Goal: Answer question/provide support: Answer question/provide support

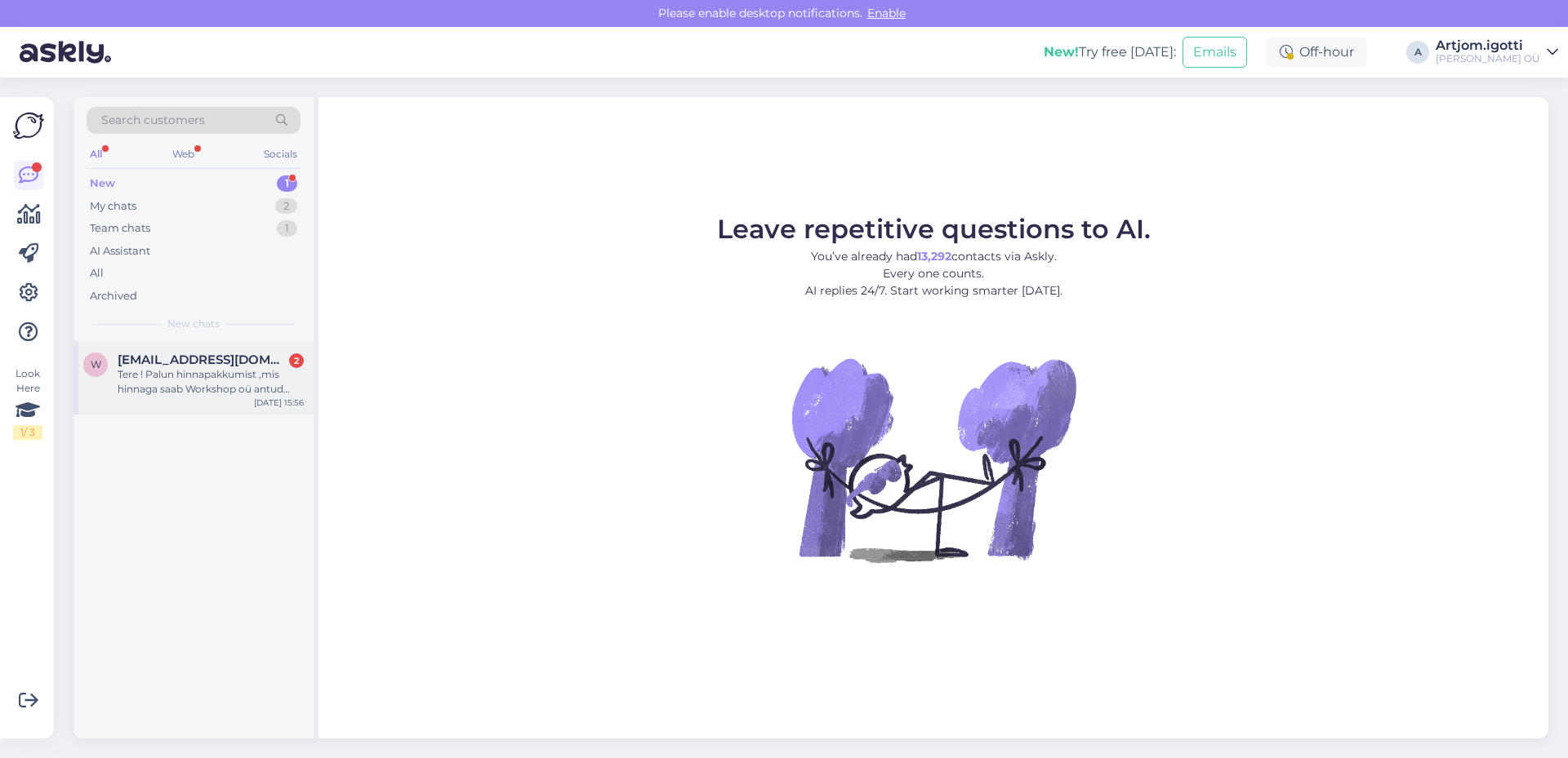
click at [216, 369] on div "Tere ! Palun hinnapakkumist ,mis hinnaga saab Workshop oü antud toote osta" at bounding box center [210, 382] width 186 height 30
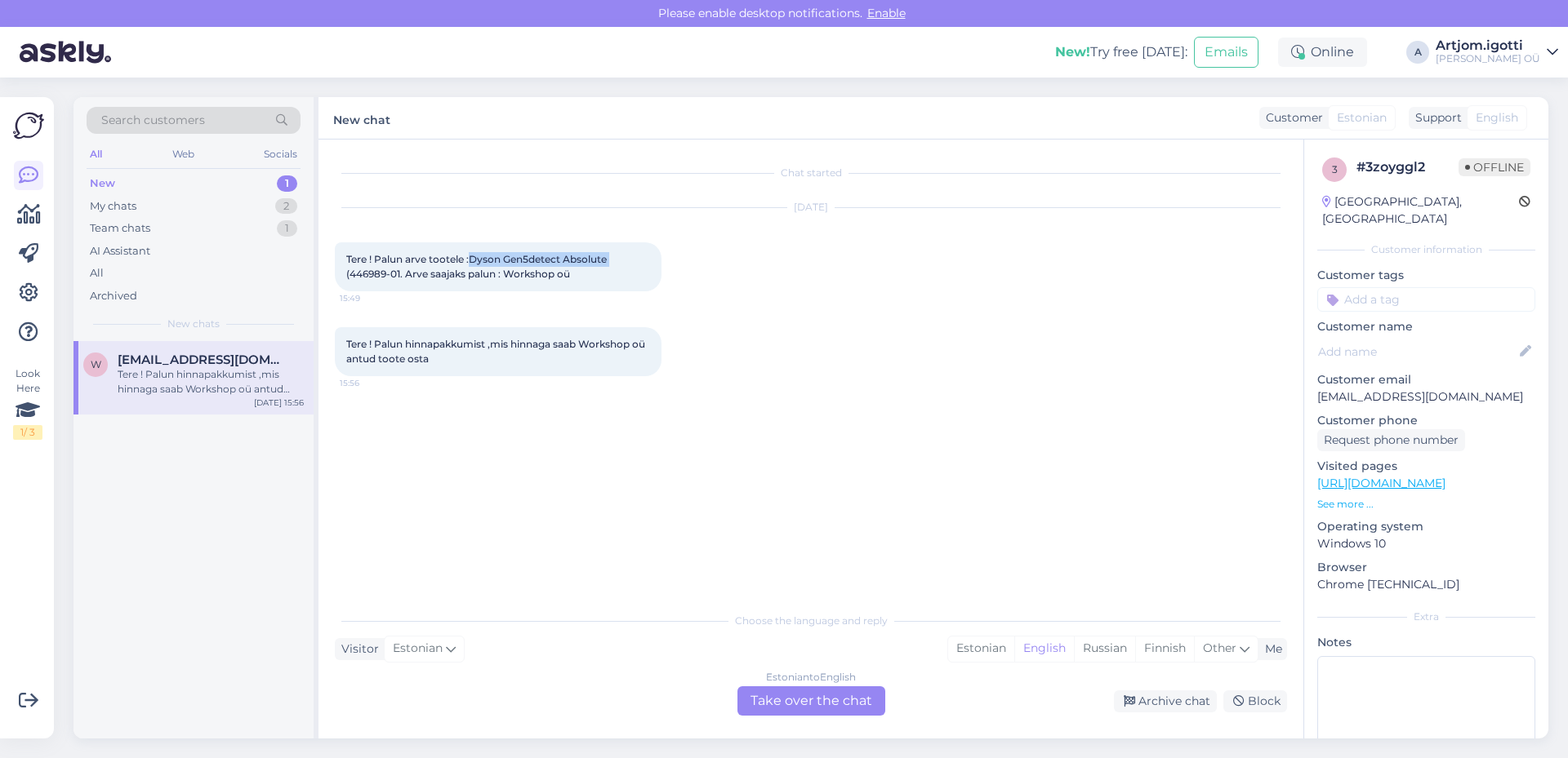
drag, startPoint x: 473, startPoint y: 261, endPoint x: 617, endPoint y: 250, distance: 144.4
click at [617, 250] on div "Tere ! Palun arve tootele :Dyson Gen5detect Absolute (446989-01. Arve saajaks p…" at bounding box center [498, 267] width 326 height 49
copy span "Dyson Gen5detect Absolute"
click at [985, 649] on div "Estonian" at bounding box center [981, 649] width 66 height 25
click at [841, 707] on div "Estonian to Estonian Take over the chat" at bounding box center [812, 701] width 148 height 30
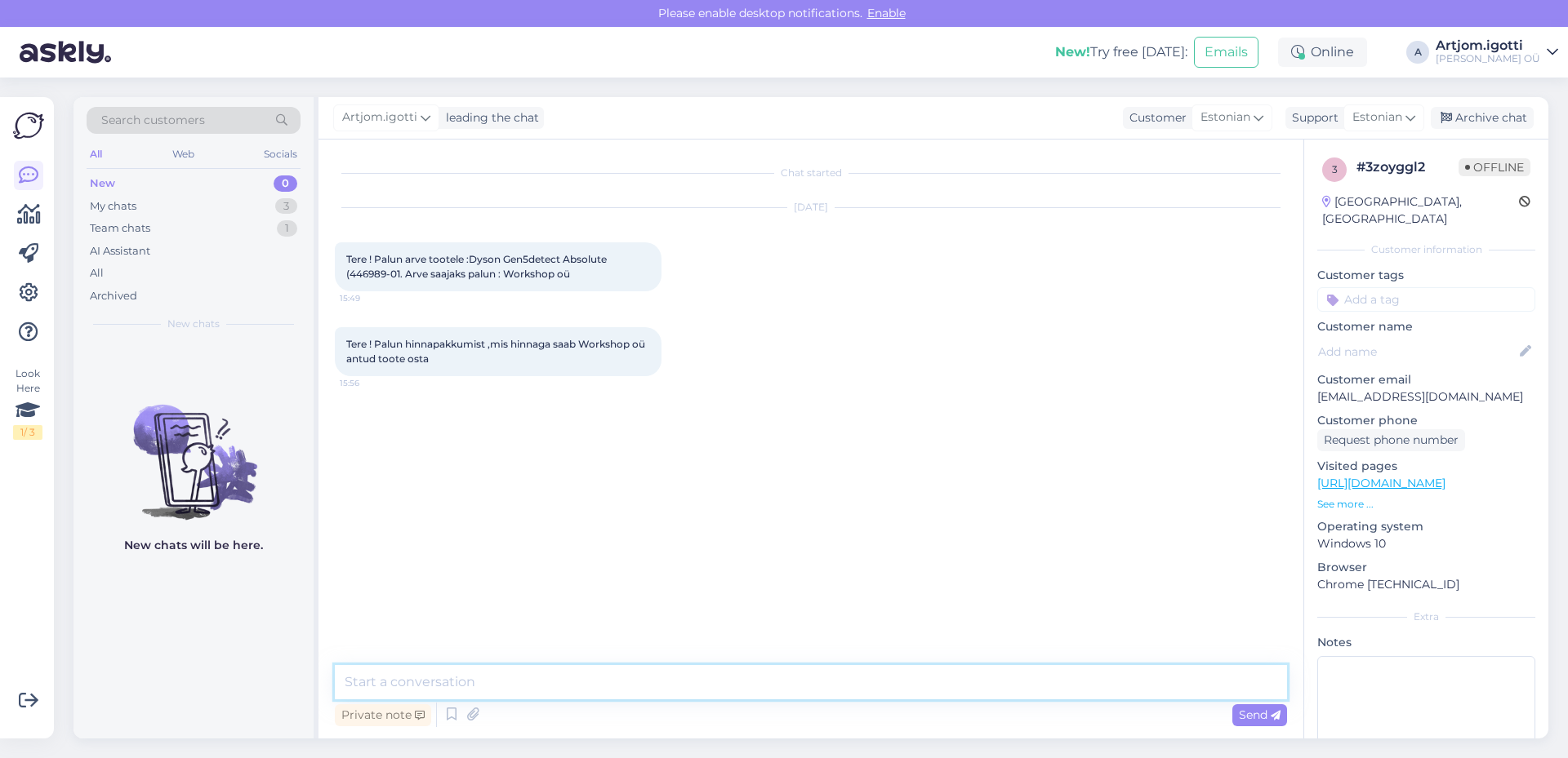
drag, startPoint x: 637, startPoint y: 685, endPoint x: 641, endPoint y: 672, distance: 13.6
click at [638, 682] on textarea at bounding box center [812, 682] width 953 height 34
click at [492, 685] on textarea "Tere Hetkel toodel" at bounding box center [812, 661] width 953 height 74
drag, startPoint x: 661, startPoint y: 667, endPoint x: 661, endPoint y: 677, distance: 10.0
click at [661, 668] on textarea "Tere Hetkel toodel [DEMOGRAPHIC_DATA] ei ole ja maksab 899" at bounding box center [812, 661] width 953 height 74
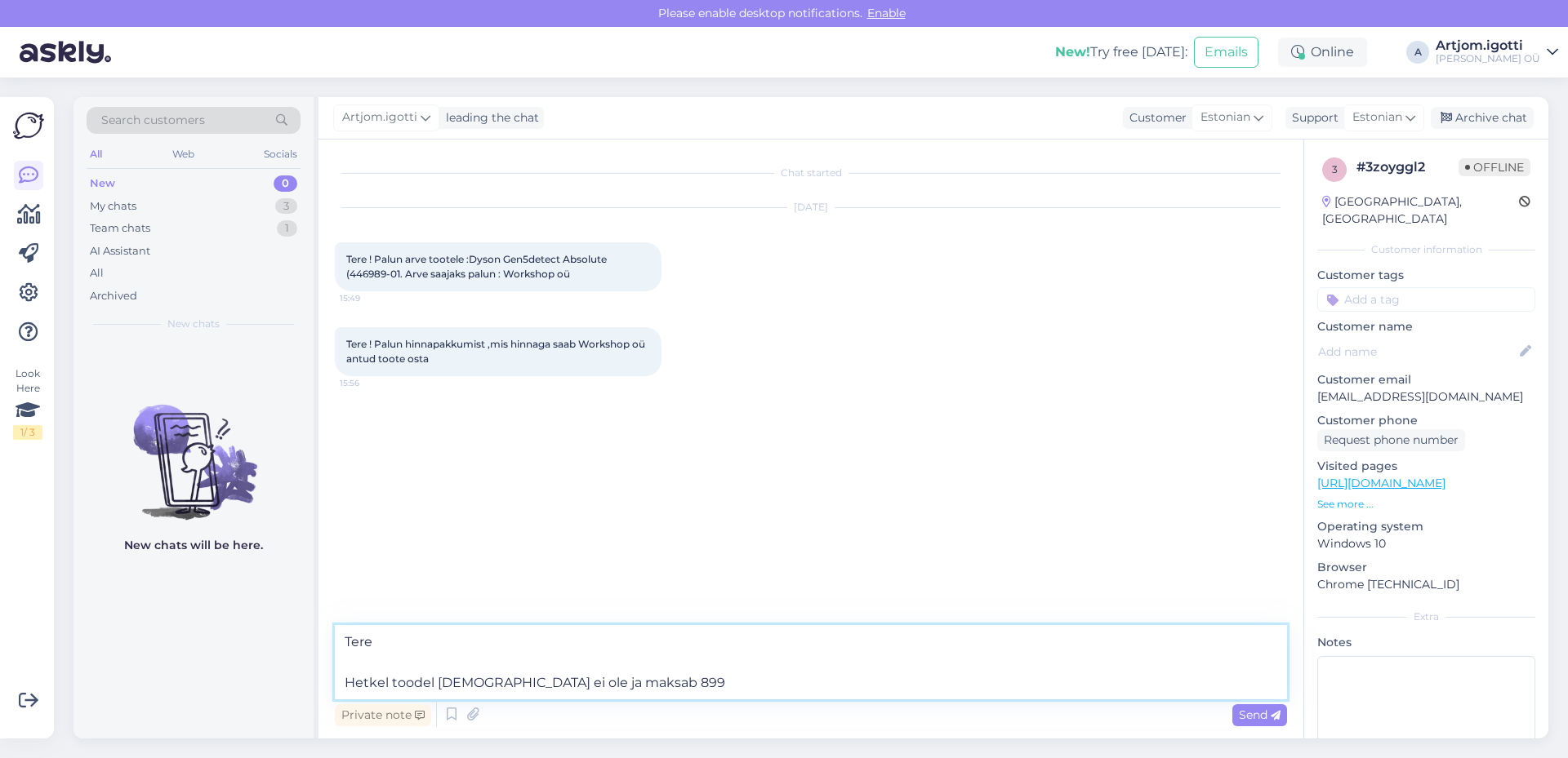
click at [654, 678] on textarea "Tere Hetkel toodel [DEMOGRAPHIC_DATA] ei ole ja maksab 899" at bounding box center [812, 661] width 953 height 74
drag, startPoint x: 421, startPoint y: 682, endPoint x: 493, endPoint y: 679, distance: 72.1
click at [484, 680] on textarea "Tere Hetkel toodel [DEMOGRAPHIC_DATA] ei ole ja maksab 899.90" at bounding box center [812, 661] width 953 height 74
click at [677, 683] on textarea "Tere Hetkel toodel [DEMOGRAPHIC_DATA] ei ole ja maksab 899.90" at bounding box center [812, 661] width 953 height 74
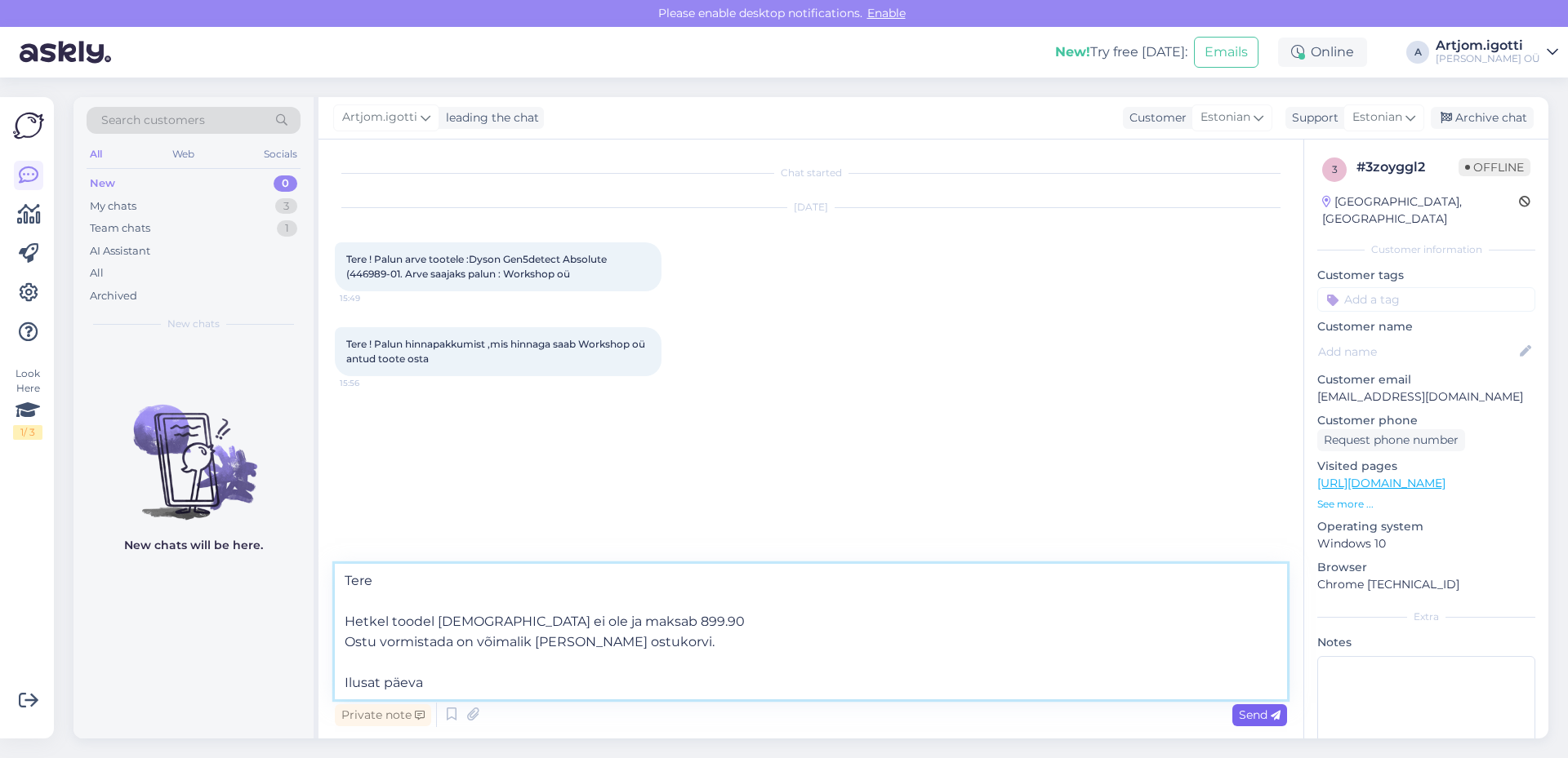
type textarea "Tere Hetkel toodel [DEMOGRAPHIC_DATA] ei ole ja maksab 899.90 Ostu vormistada o…"
click at [1259, 718] on span "Send" at bounding box center [1259, 715] width 41 height 15
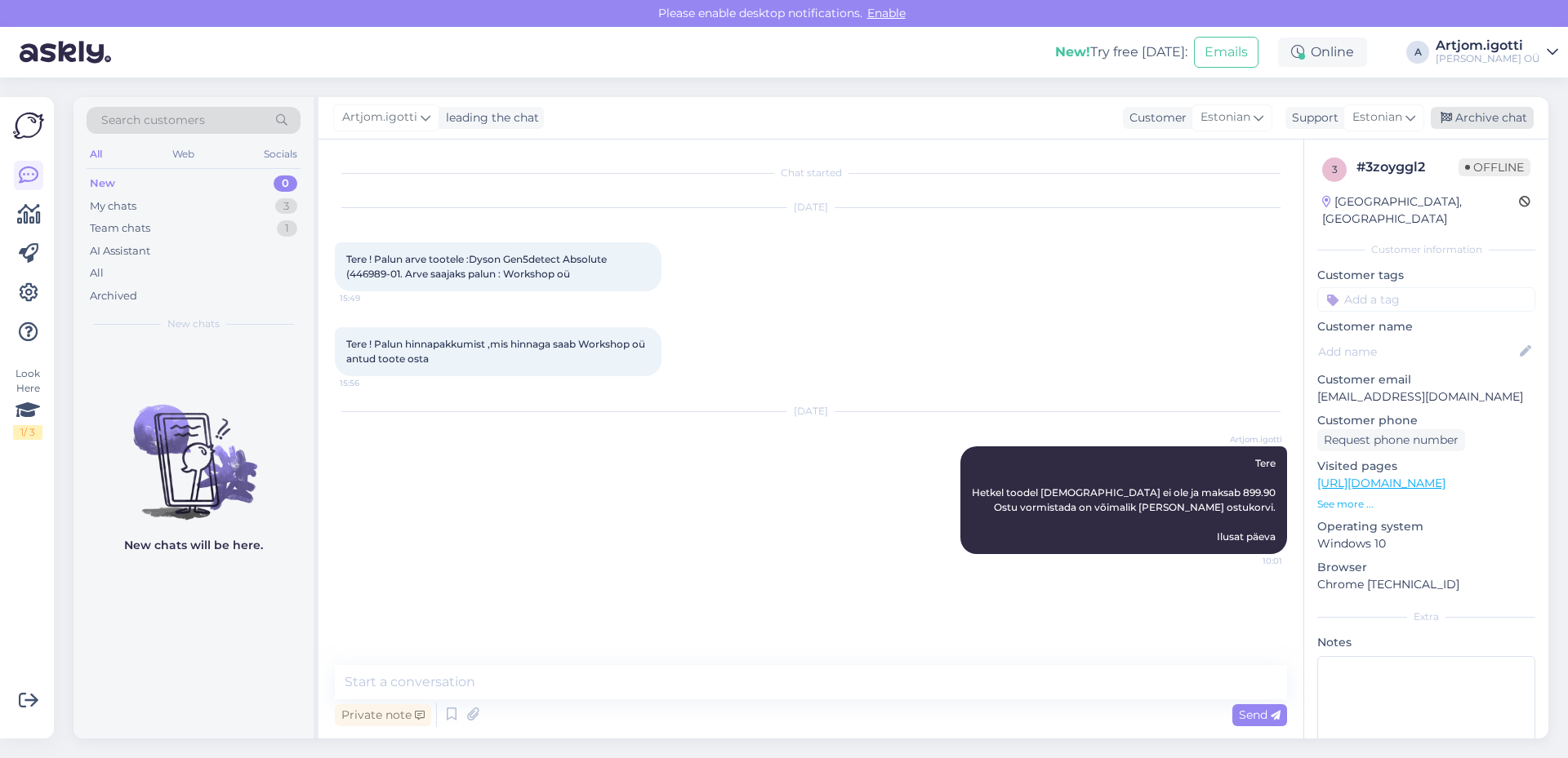
click at [1474, 118] on div "Archive chat" at bounding box center [1482, 117] width 103 height 22
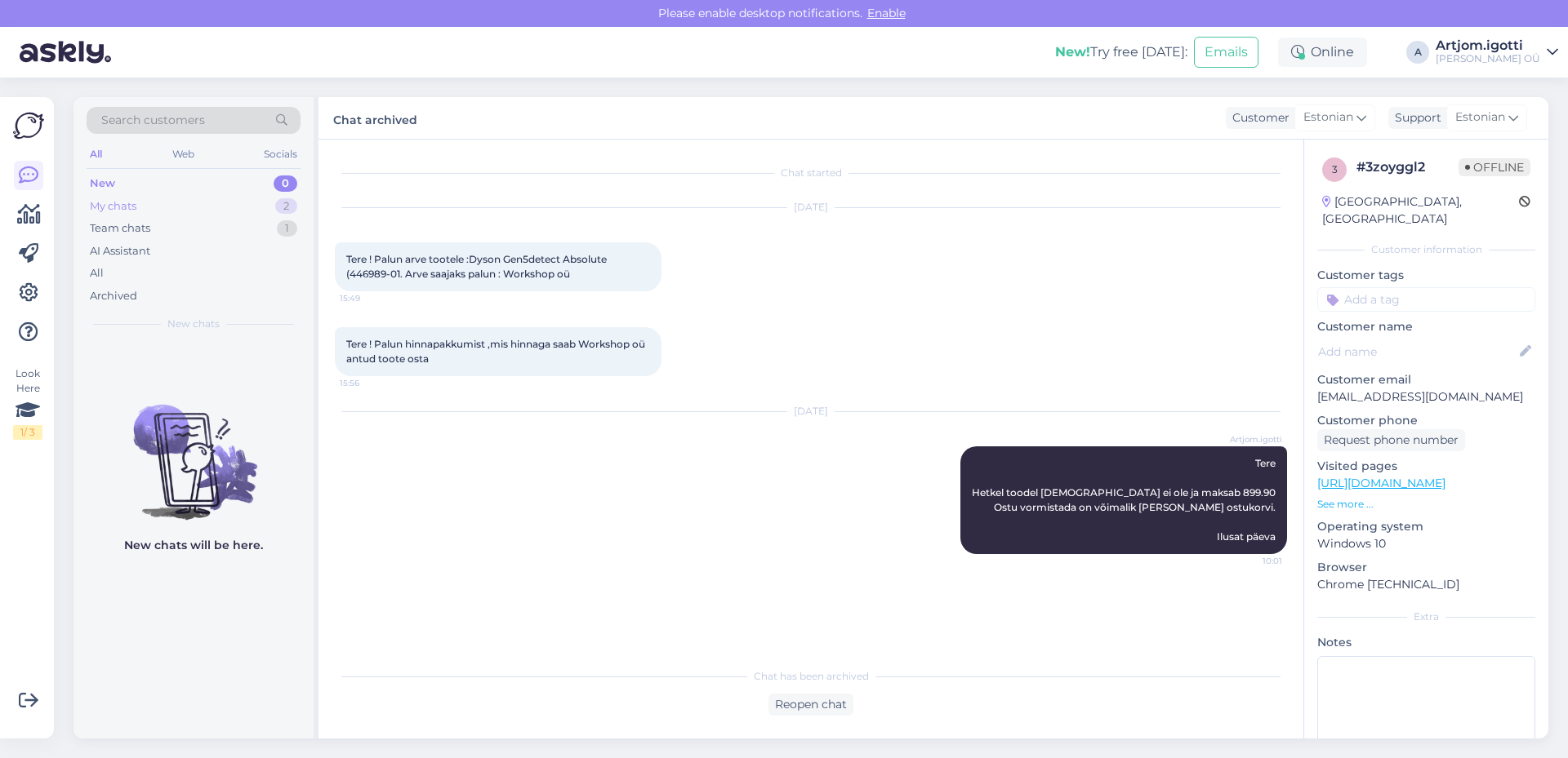
click at [267, 207] on div "My chats 2" at bounding box center [193, 206] width 214 height 23
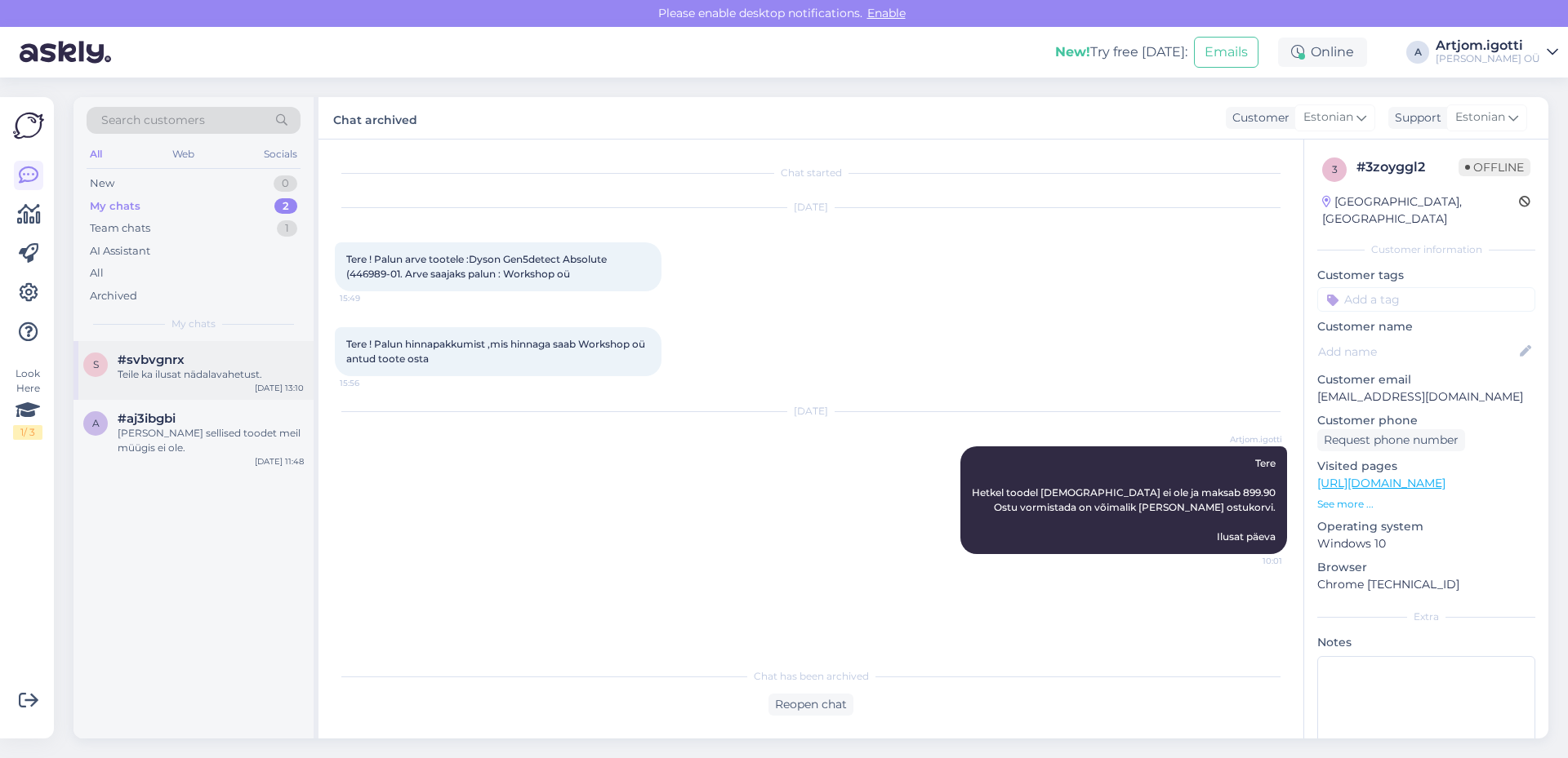
click at [202, 383] on div "s #svbvgnrx Teile ka ilusat nädalavahetust. [DATE] 13:10" at bounding box center [193, 371] width 240 height 59
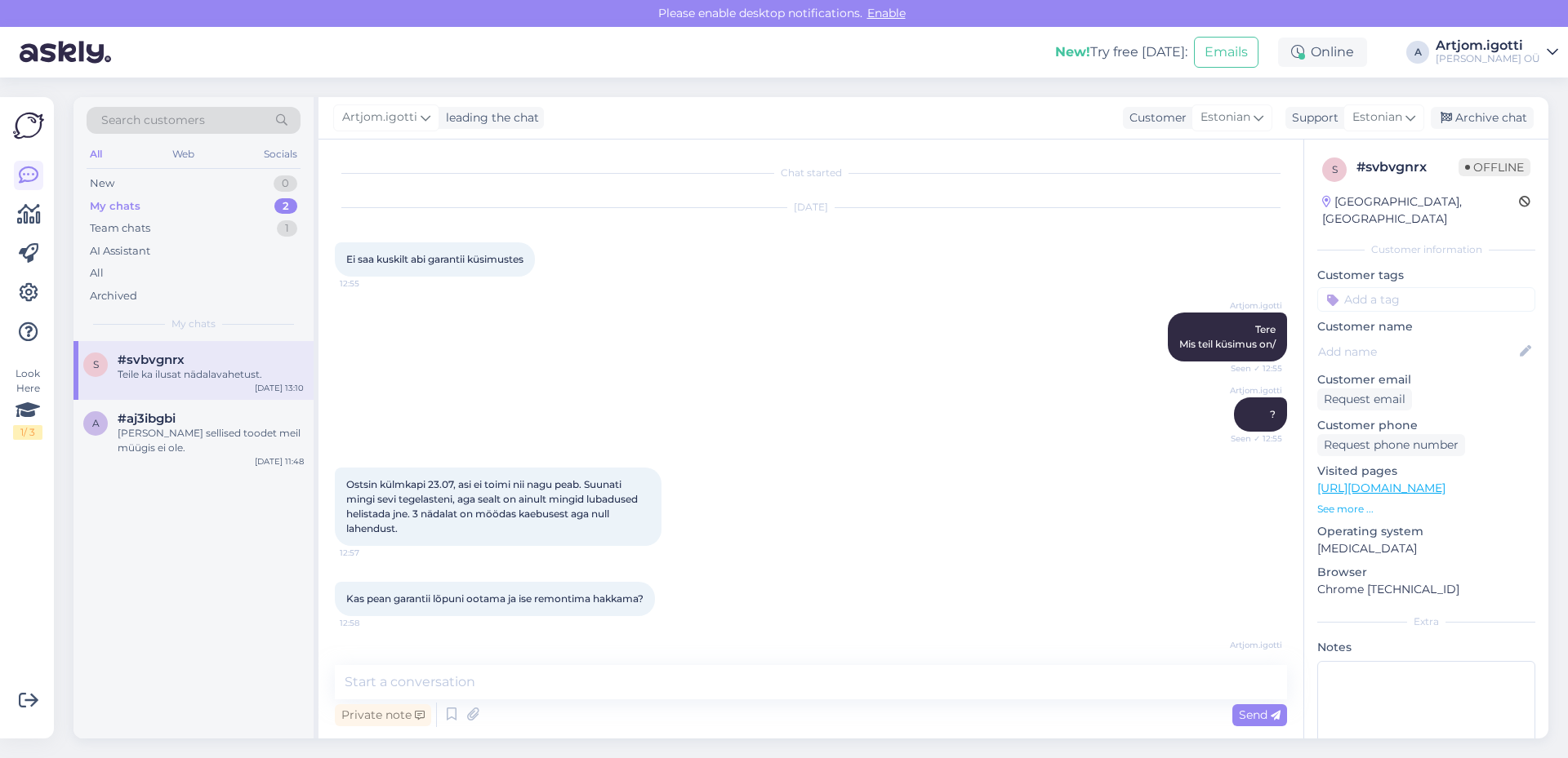
scroll to position [862, 0]
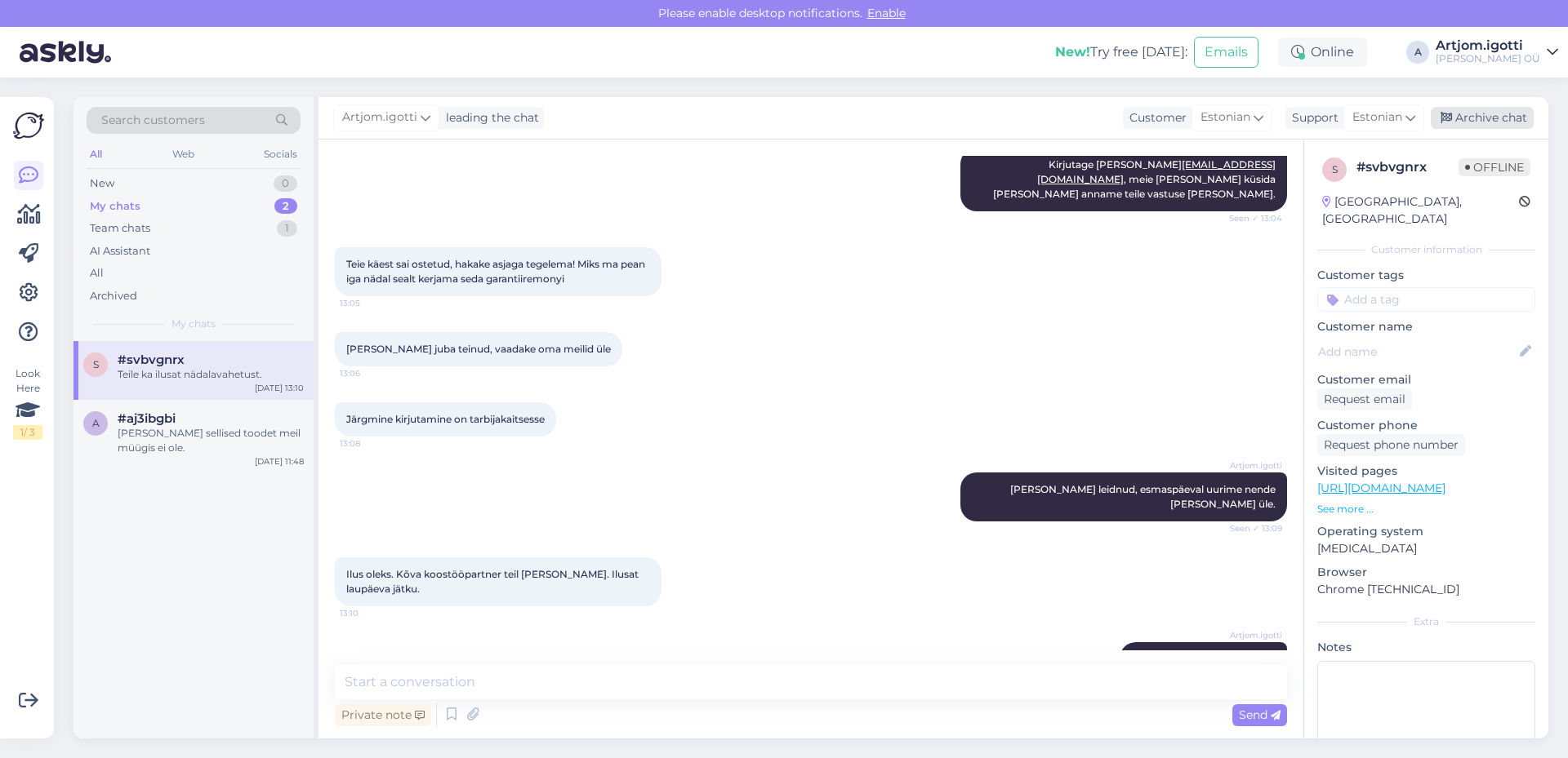
click at [1506, 118] on div "Archive chat" at bounding box center [1482, 117] width 103 height 22
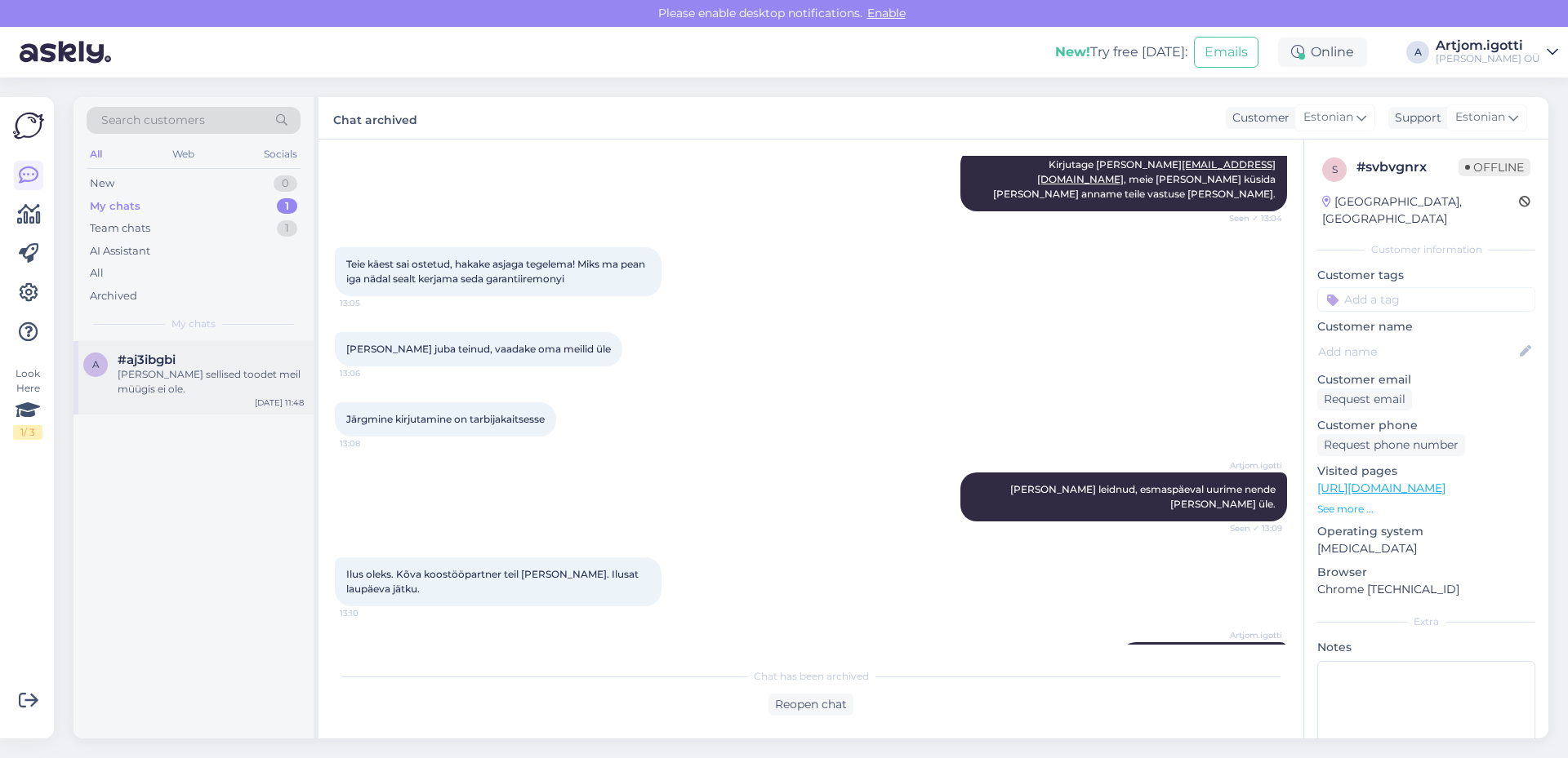
drag, startPoint x: 181, startPoint y: 336, endPoint x: 221, endPoint y: 351, distance: 42.7
drag, startPoint x: 221, startPoint y: 351, endPoint x: 207, endPoint y: 374, distance: 26.9
click at [209, 373] on div "[PERSON_NAME] sellised toodet meil müügis ei ole." at bounding box center [210, 382] width 186 height 30
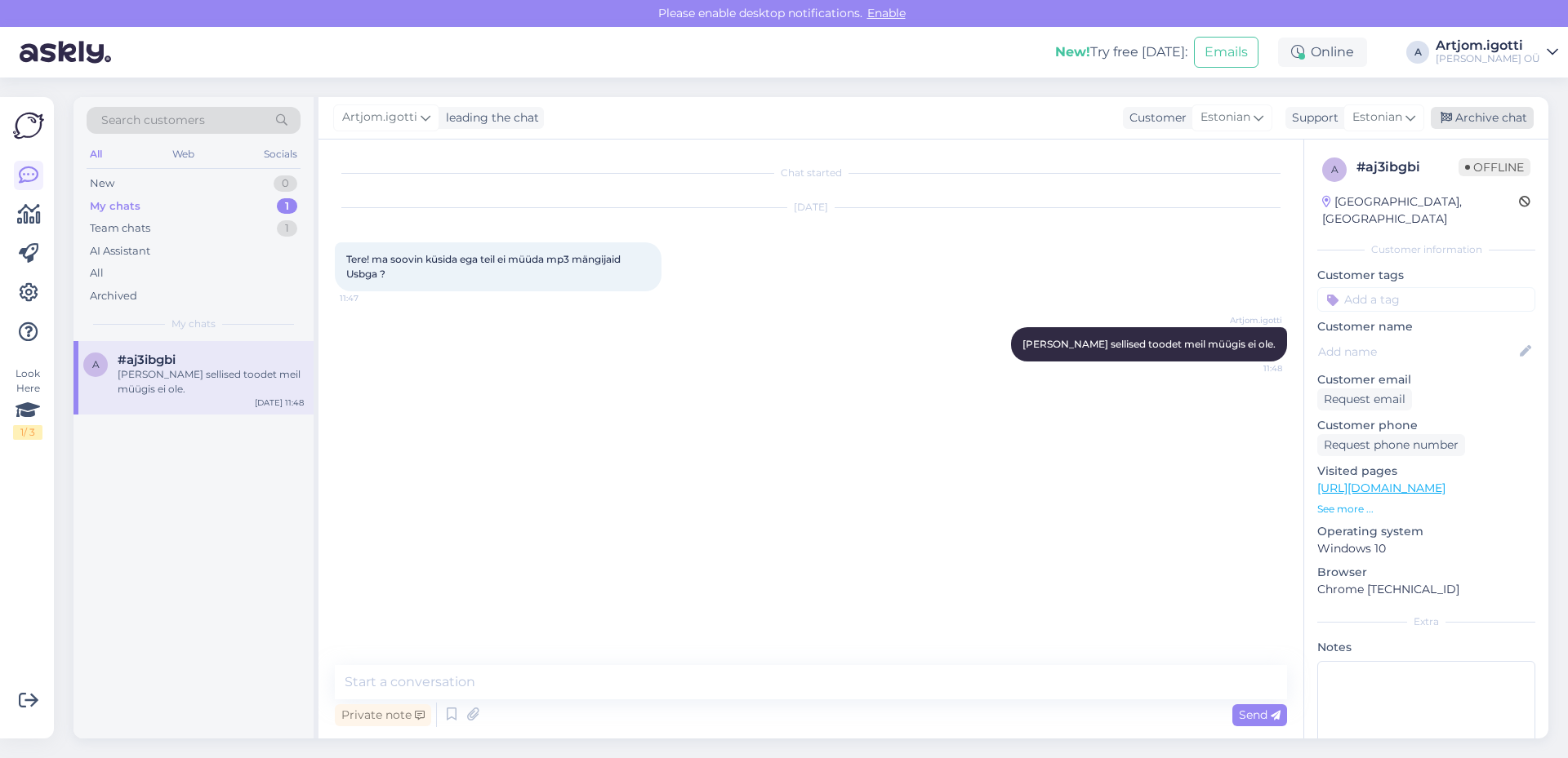
click at [1509, 126] on div "Archive chat" at bounding box center [1482, 117] width 103 height 22
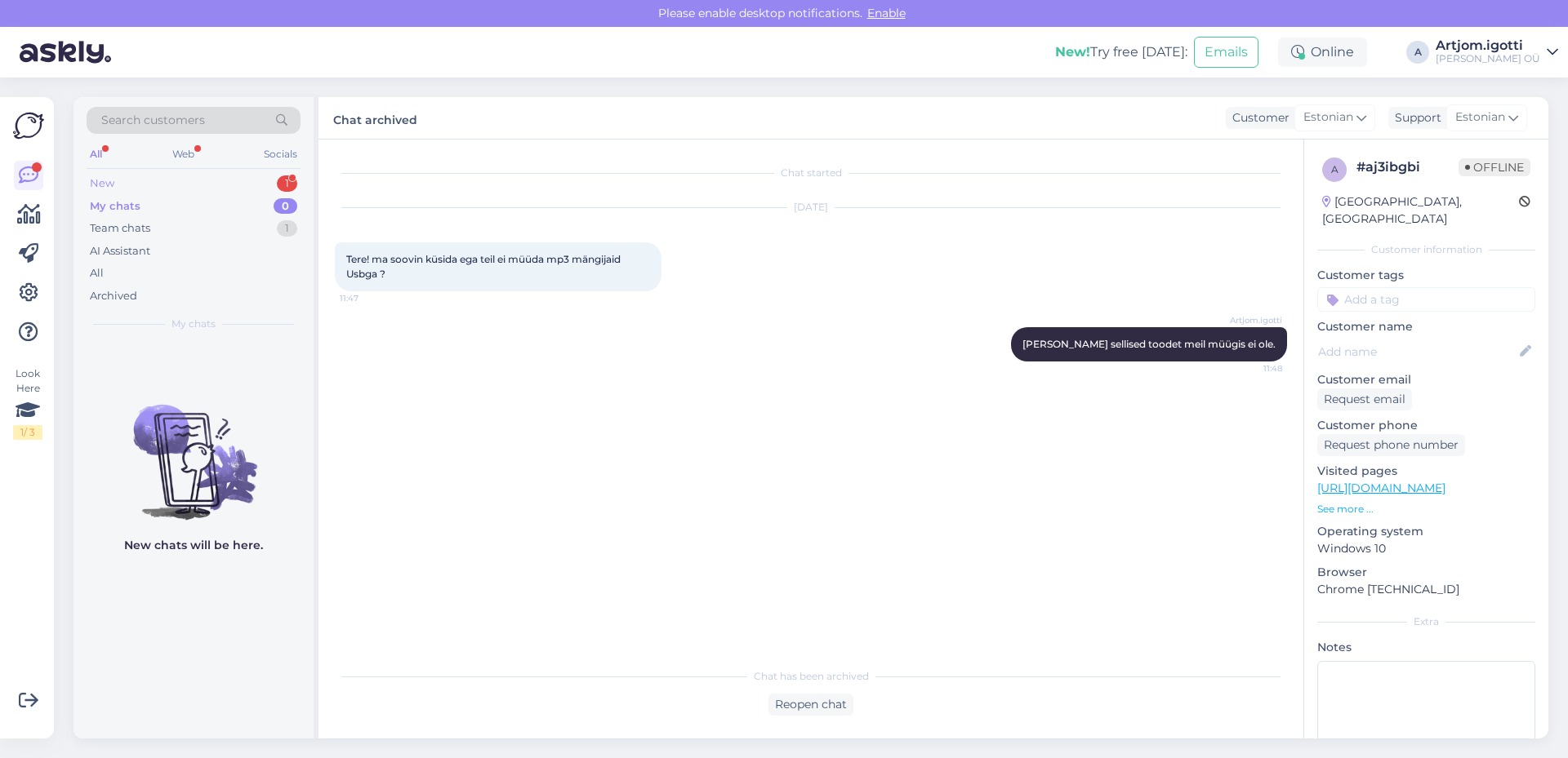
click at [116, 177] on div "New 1" at bounding box center [193, 183] width 214 height 23
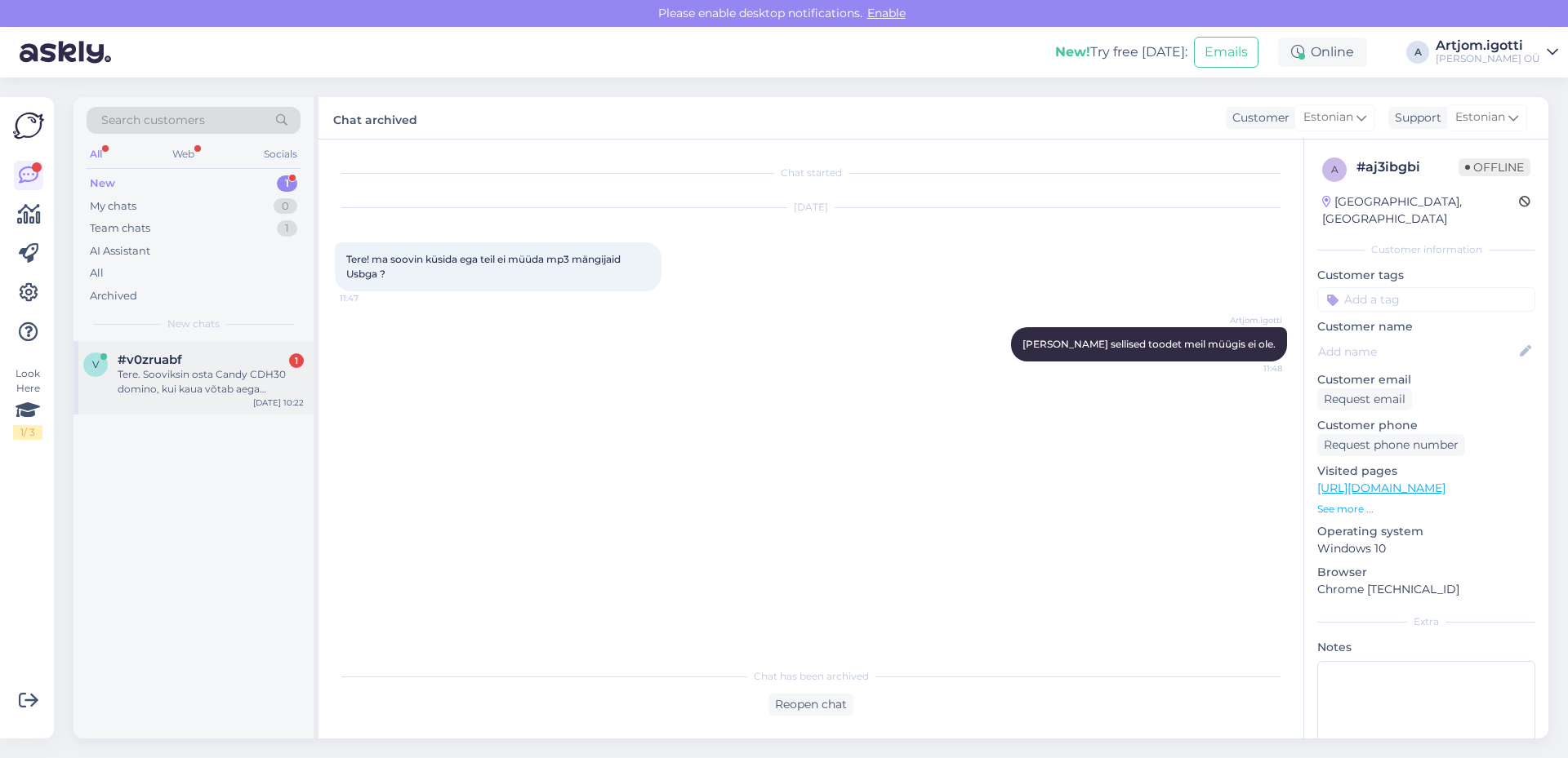
click at [197, 381] on div "Tere. Sooviksin osta Candy CDH30 domino, kui kaua võtab aega kohaletoimetamine." at bounding box center [210, 382] width 186 height 30
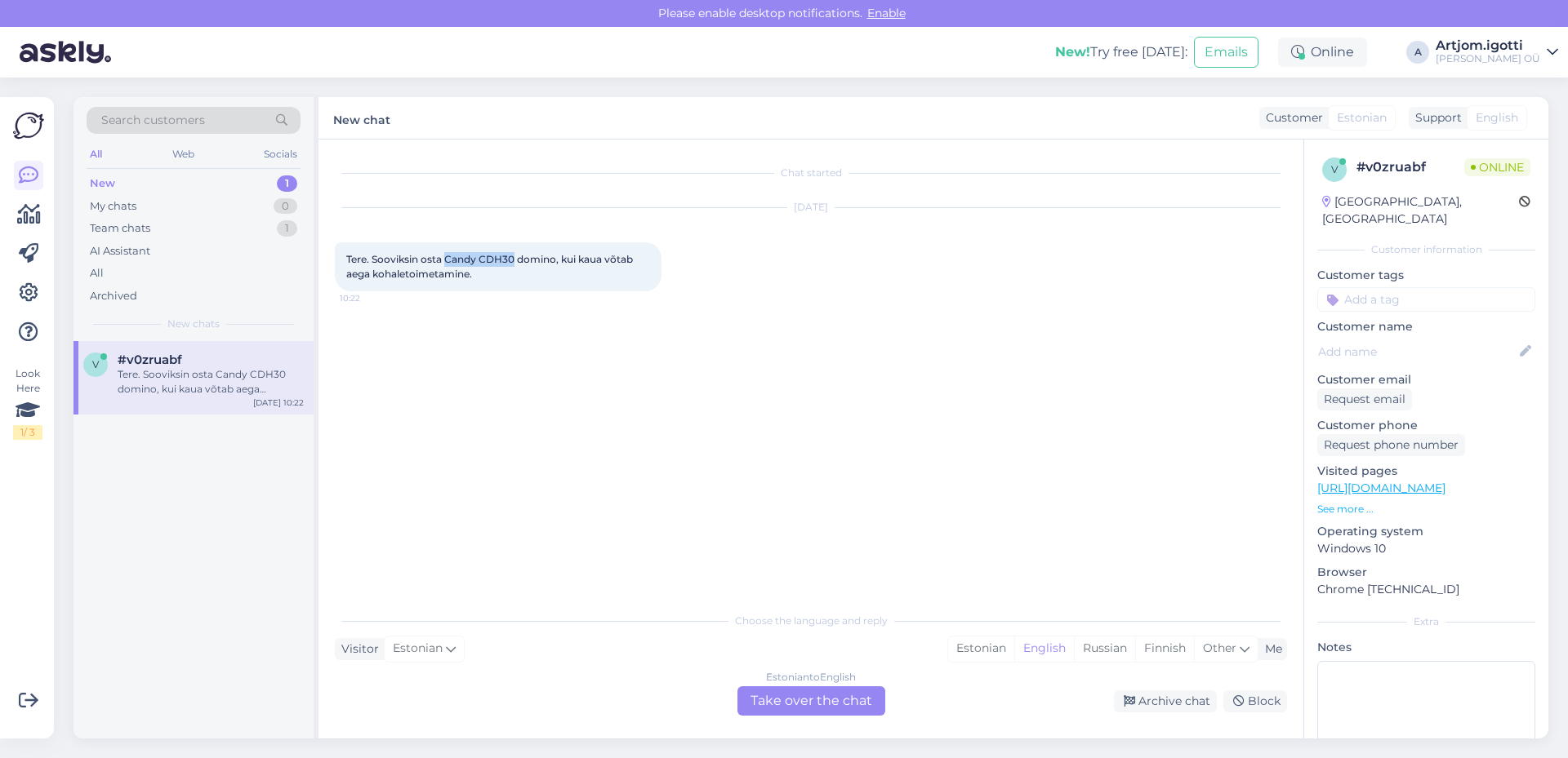
drag, startPoint x: 445, startPoint y: 258, endPoint x: 513, endPoint y: 261, distance: 68.1
click at [513, 261] on span "Tere. Sooviksin osta Candy CDH30 domino, kui kaua võtab aega kohaletoimetamine." at bounding box center [490, 266] width 289 height 27
copy span "Candy CDH30"
drag, startPoint x: 978, startPoint y: 653, endPoint x: 865, endPoint y: 676, distance: 115.3
click at [978, 652] on div "Estonian" at bounding box center [981, 649] width 66 height 25
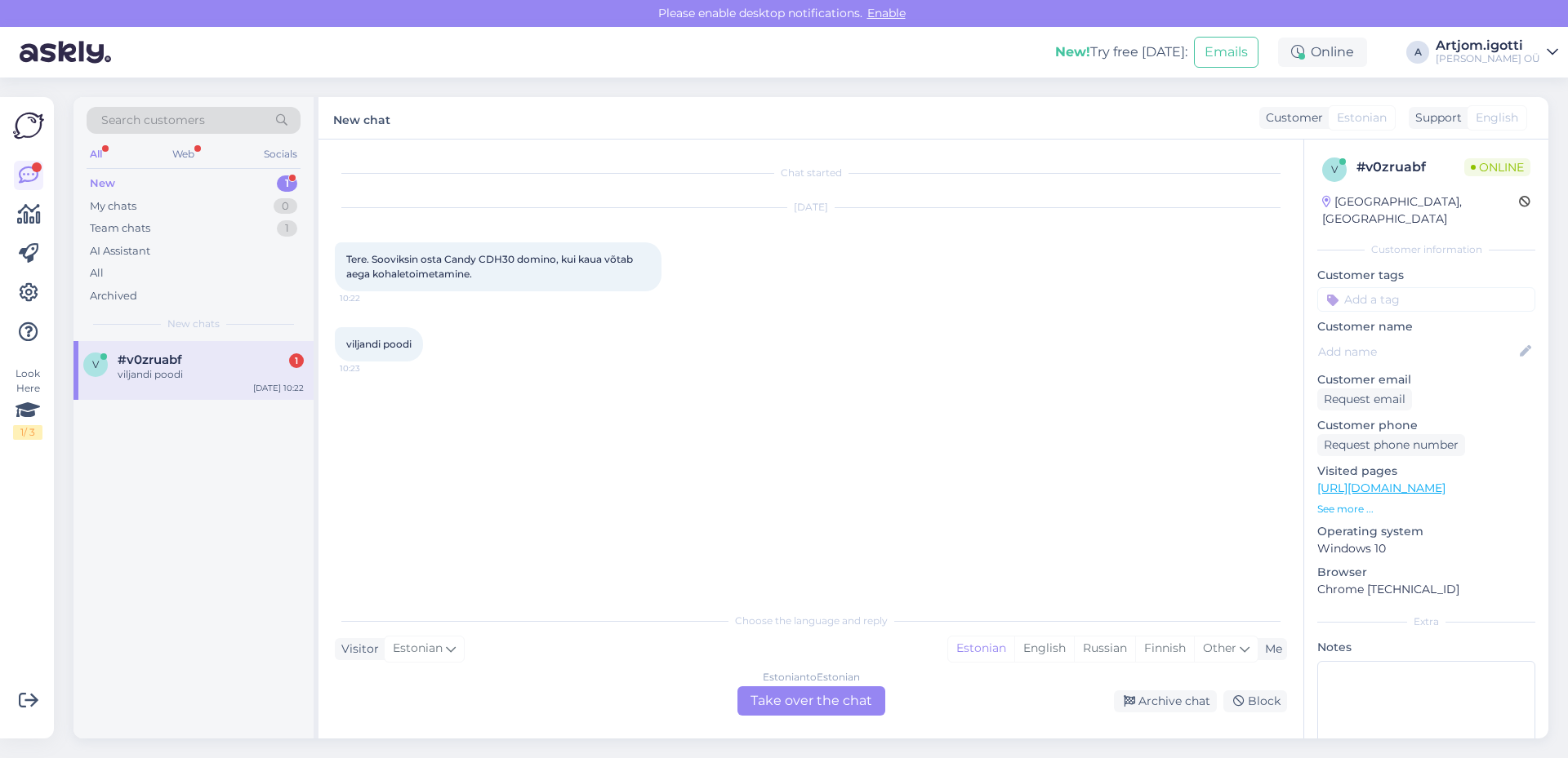
drag, startPoint x: 799, startPoint y: 687, endPoint x: 839, endPoint y: 690, distance: 40.1
click at [812, 688] on div "Estonian to Estonian Take over the chat" at bounding box center [812, 701] width 148 height 30
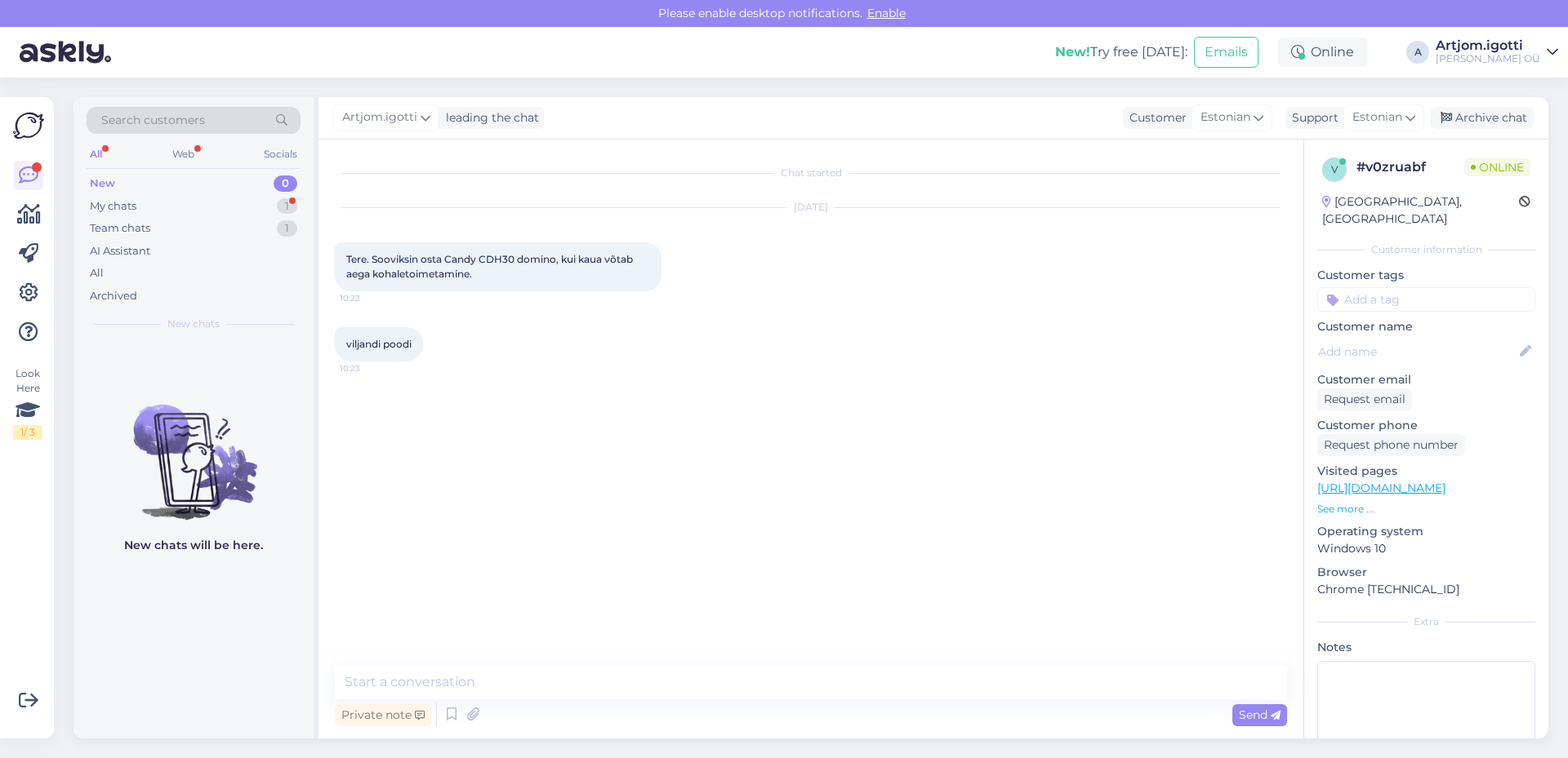
click at [670, 652] on div "Chat started [DATE] Tere. Sooviksin osta Candy CDH30 domino, kui kaua võtab aeg…" at bounding box center [811, 440] width 985 height 599
click at [654, 682] on textarea at bounding box center [812, 682] width 953 height 34
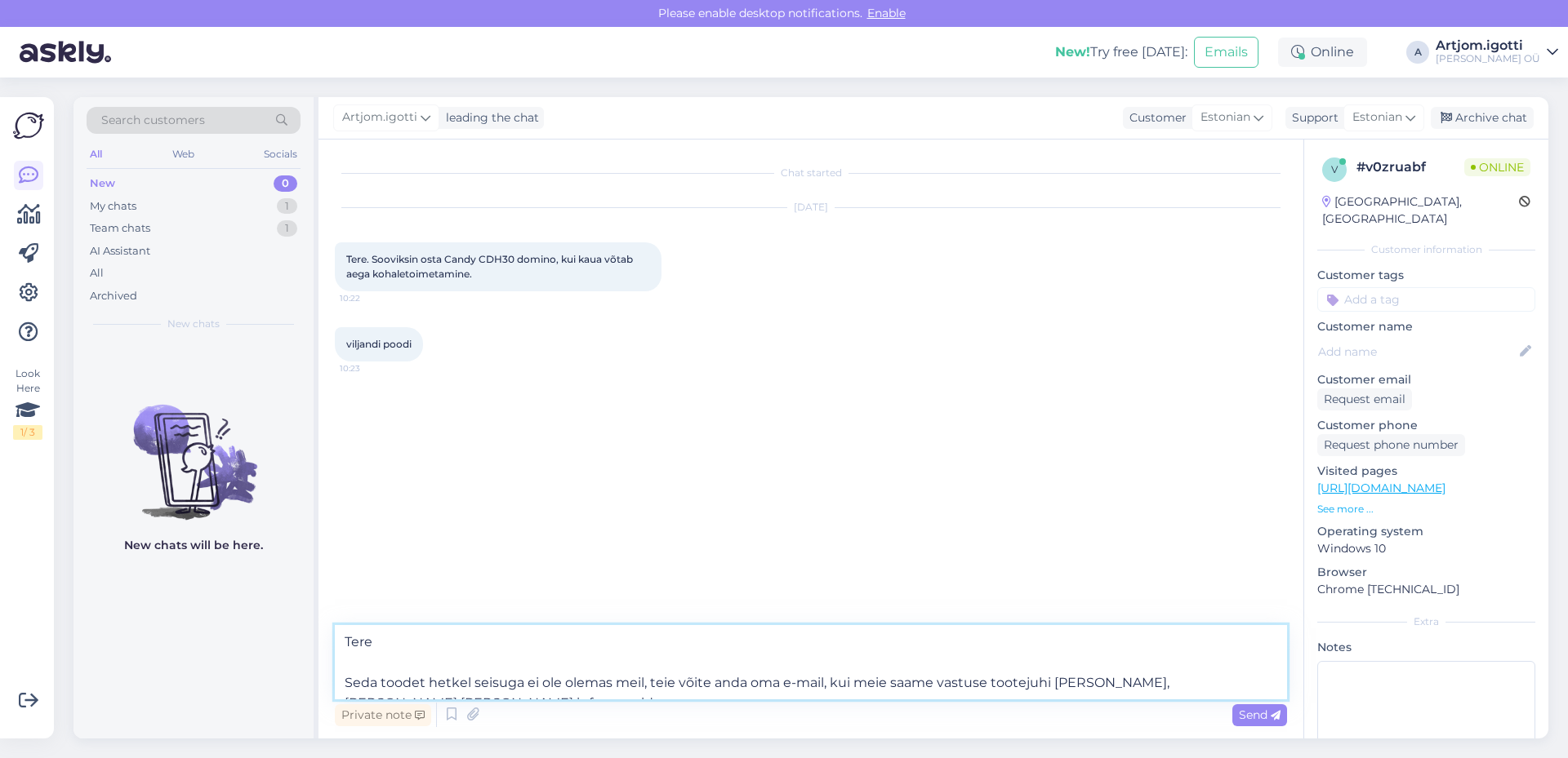
drag, startPoint x: 503, startPoint y: 696, endPoint x: 736, endPoint y: 690, distance: 233.1
click at [732, 690] on textarea "Tere Seda toodet hetkel seisuga ei ole olemas meil, teie võite anda oma e-mail,…" at bounding box center [812, 661] width 953 height 74
drag, startPoint x: 769, startPoint y: 687, endPoint x: 1158, endPoint y: 690, distance: 389.0
click at [1169, 690] on textarea "Tere Seda toodet hetkel seisuga ei ole olemas meil, teie võite anda oma e-mail,…" at bounding box center [812, 661] width 953 height 74
click at [1148, 682] on textarea "Tere Seda toodet hetkel seisuga ei ole olemas meil, teie võite anda oma e-mail,…" at bounding box center [812, 661] width 953 height 74
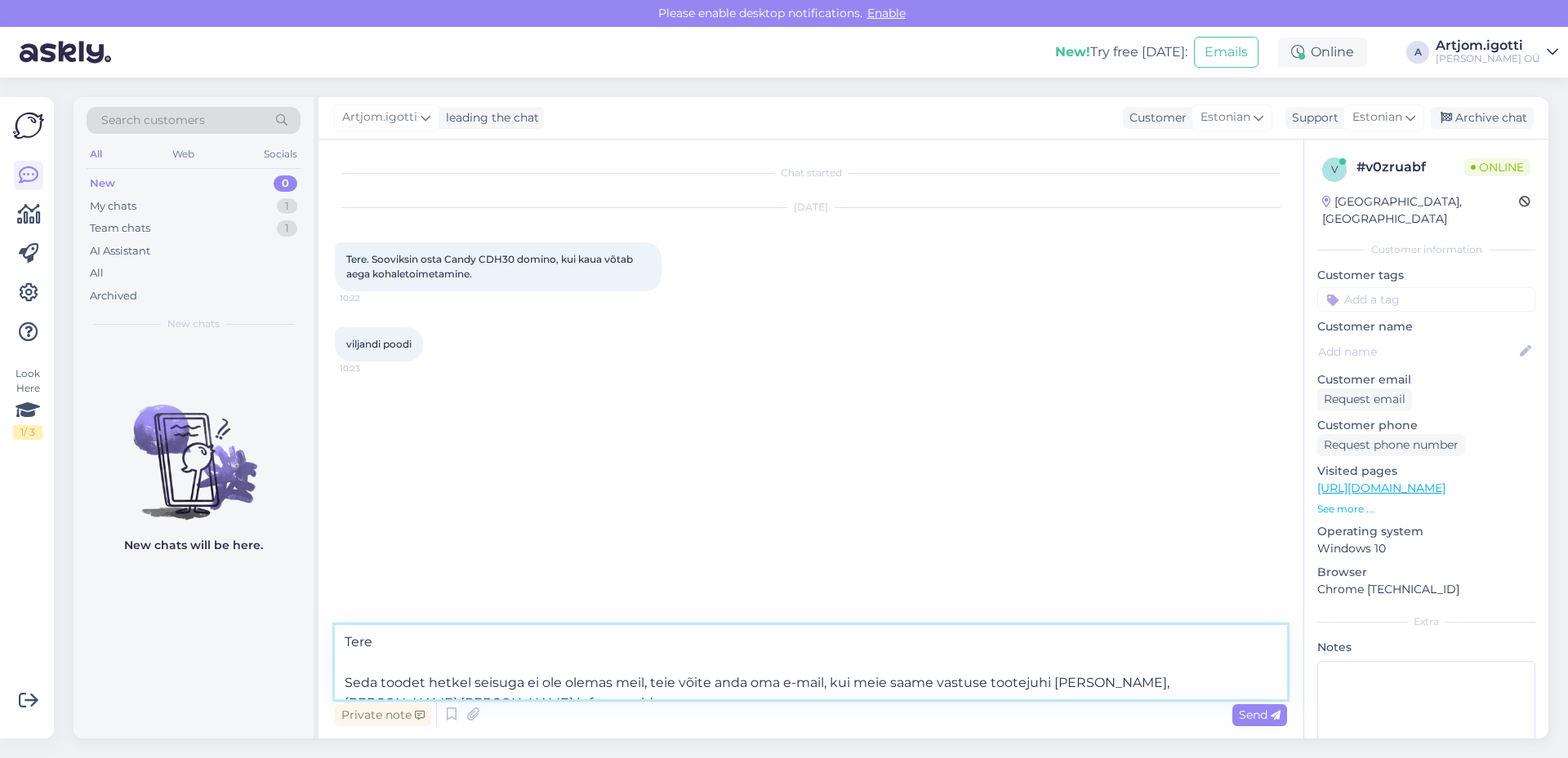
click at [1144, 682] on textarea "Tere Seda toodet hetkel seisuga ei ole olemas meil, teie võite anda oma e-mail,…" at bounding box center [812, 661] width 953 height 74
click at [1259, 682] on textarea "Tere Seda toodet hetkel seisuga ei ole olemas meil, teie võite anda oma e-mail,…" at bounding box center [812, 661] width 953 height 74
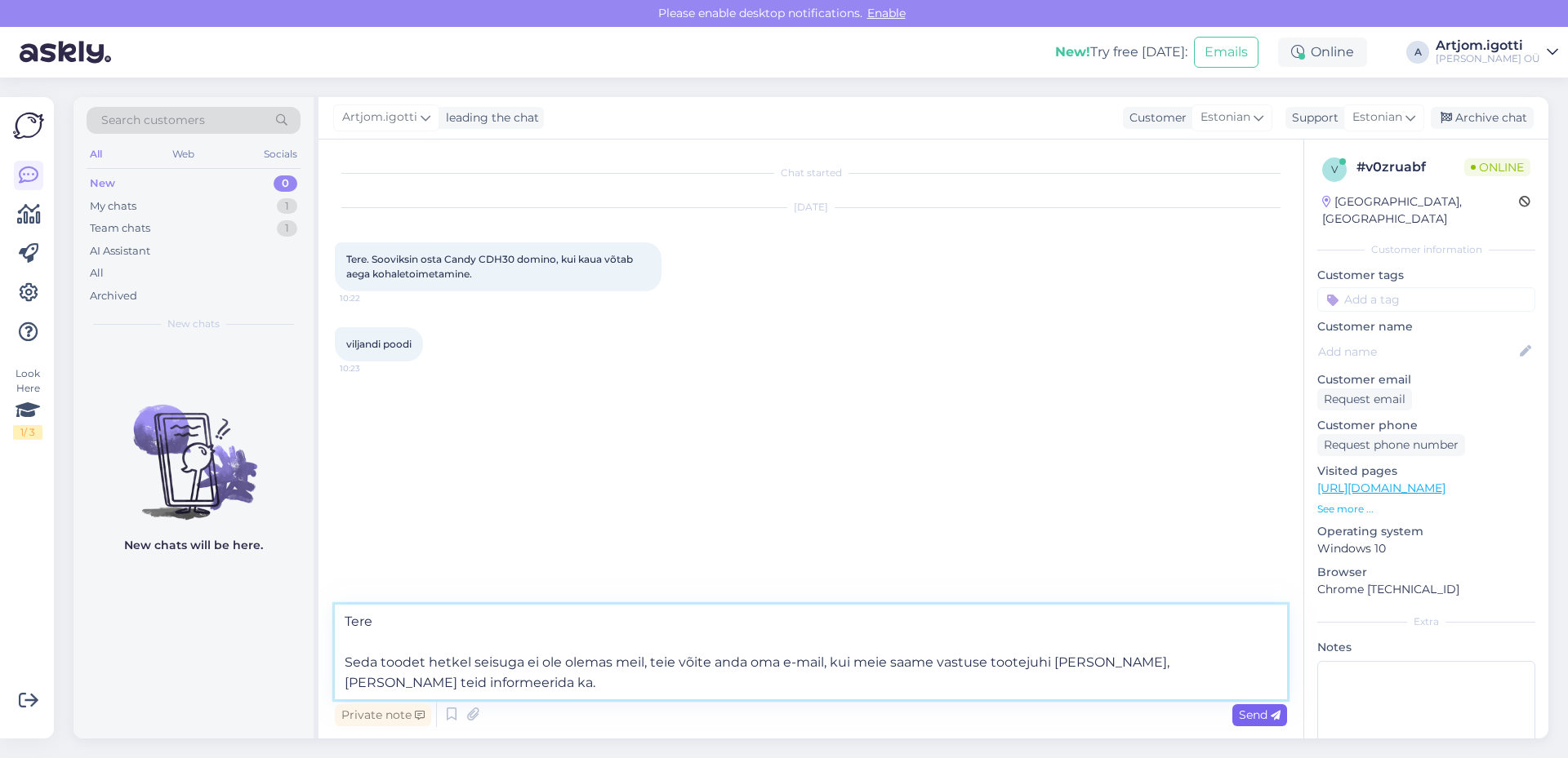
type textarea "Tere Seda toodet hetkel seisuga ei ole olemas meil, teie võite anda oma e-mail,…"
click at [1265, 715] on span "Send" at bounding box center [1259, 715] width 41 height 15
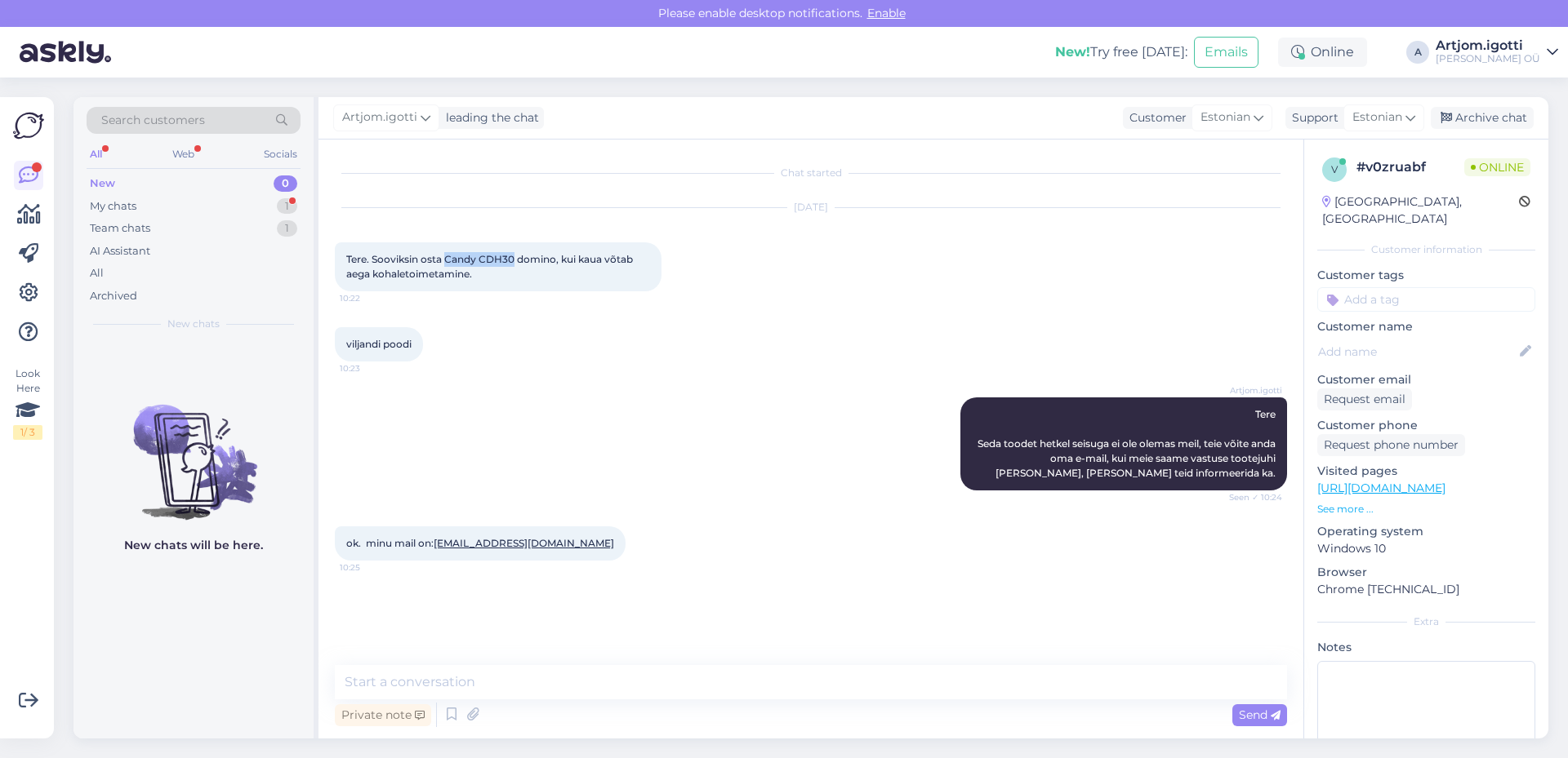
drag, startPoint x: 448, startPoint y: 260, endPoint x: 513, endPoint y: 259, distance: 65.0
click at [513, 259] on span "Tere. Sooviksin osta Candy CDH30 domino, kui kaua võtab aega kohaletoimetamine." at bounding box center [490, 266] width 289 height 27
copy span "Candy CDH30"
drag, startPoint x: 546, startPoint y: 547, endPoint x: 440, endPoint y: 554, distance: 106.2
click at [440, 554] on div "ok. minu mail on: [EMAIL_ADDRESS][DOMAIN_NAME] 10:25" at bounding box center [480, 543] width 291 height 34
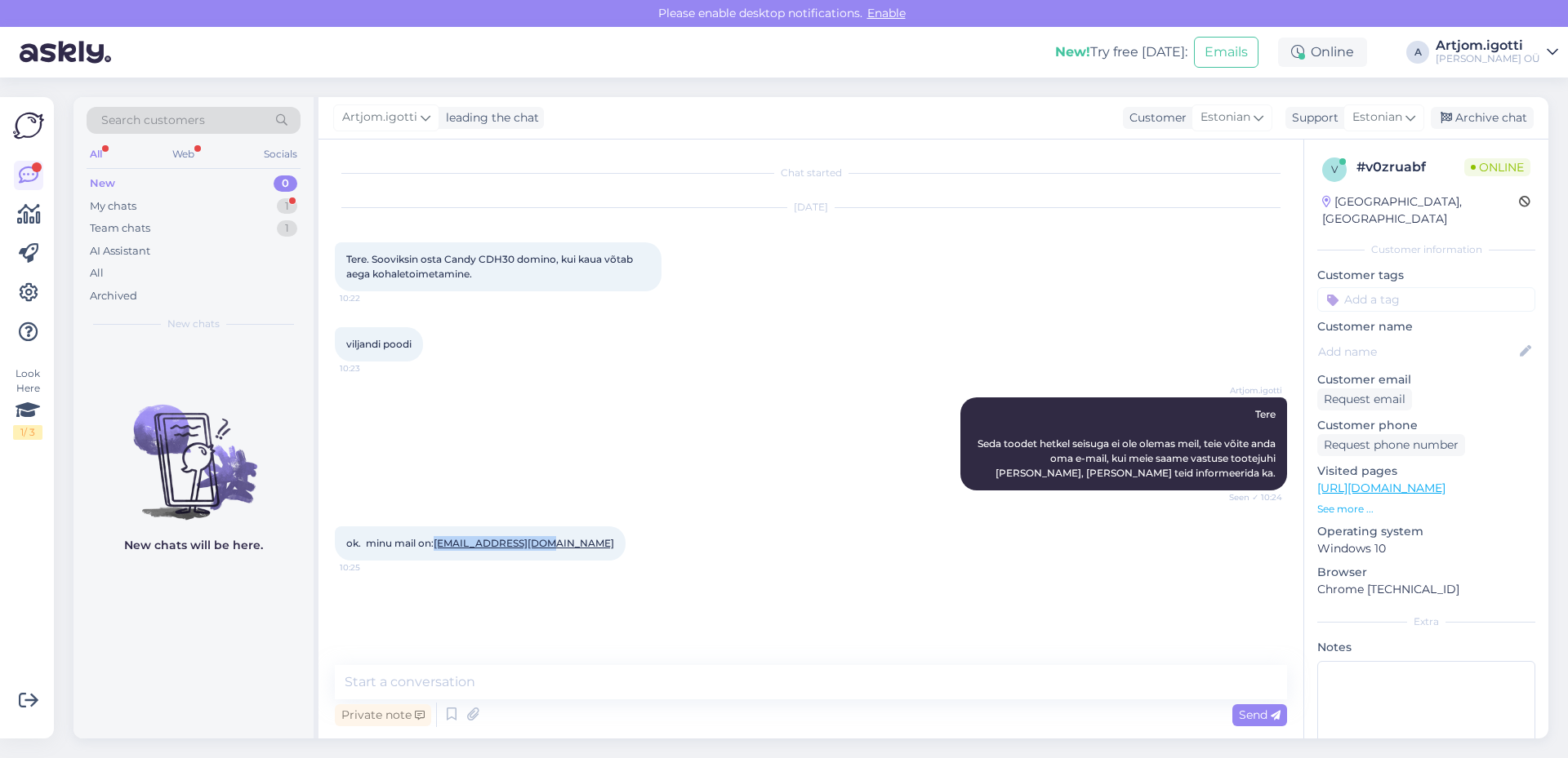
copy link "[EMAIL_ADDRESS][DOMAIN_NAME]"
click at [216, 197] on div "My chats 1" at bounding box center [193, 206] width 214 height 23
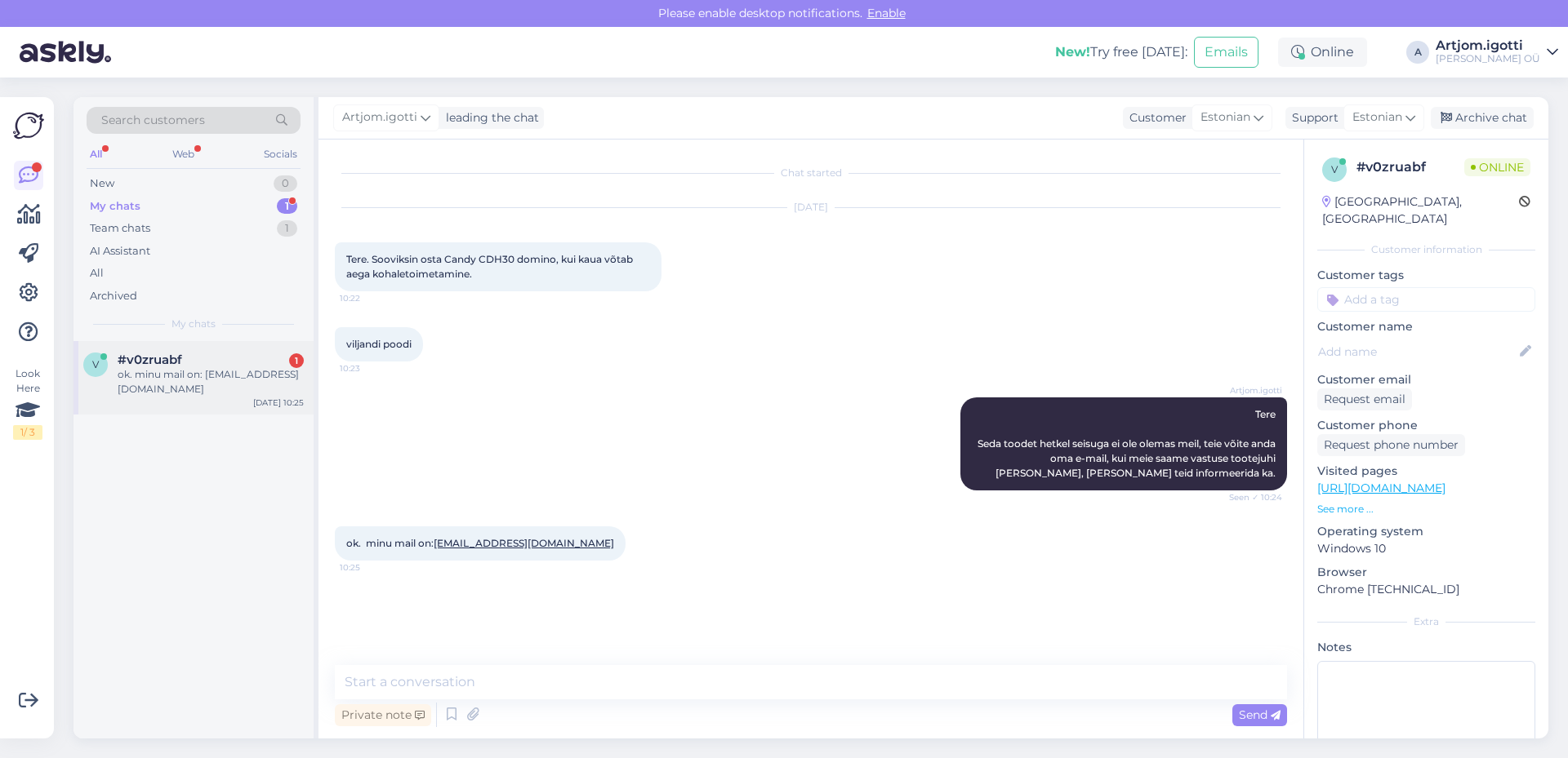
click at [202, 386] on div "ok. minu mail on: [EMAIL_ADDRESS][DOMAIN_NAME]" at bounding box center [210, 382] width 186 height 30
